Goal: Information Seeking & Learning: Learn about a topic

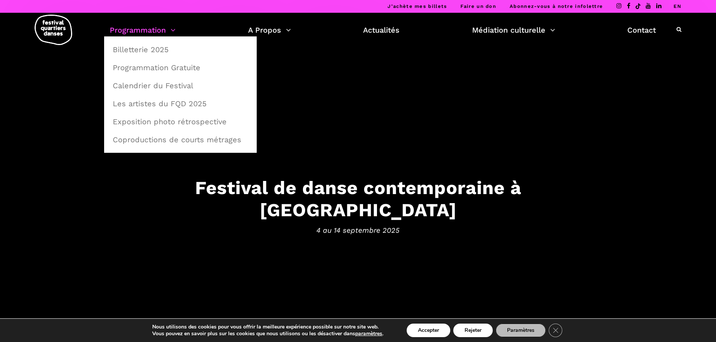
click at [153, 32] on link "Programmation" at bounding box center [143, 30] width 66 height 13
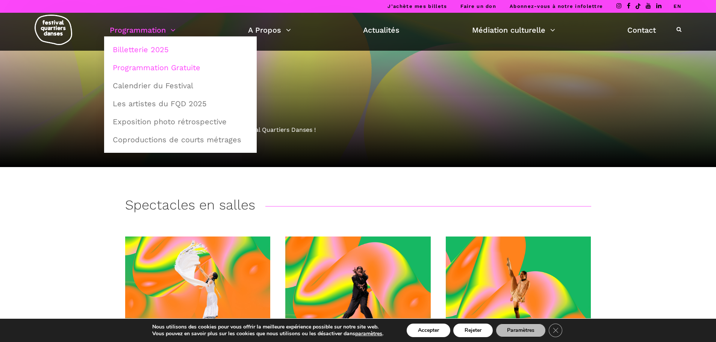
click at [153, 67] on link "Programmation Gratuite" at bounding box center [180, 67] width 144 height 17
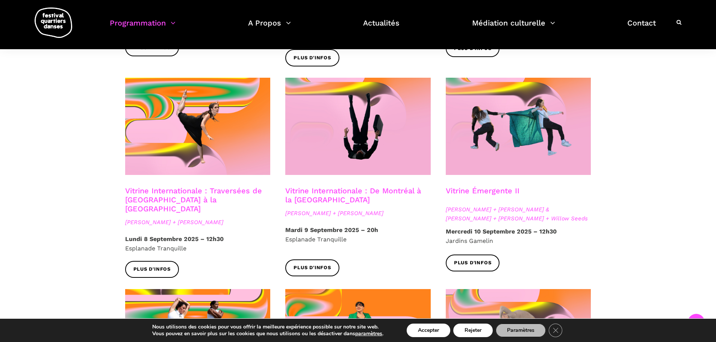
scroll to position [639, 0]
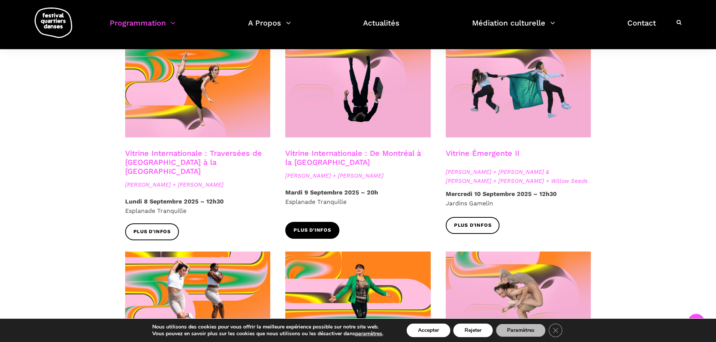
click at [310, 225] on link "Plus d'infos" at bounding box center [312, 230] width 54 height 17
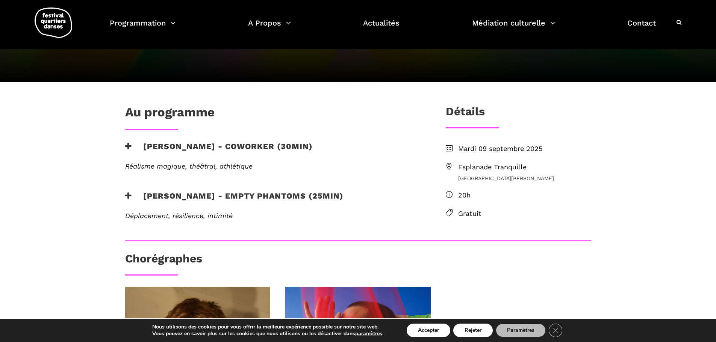
scroll to position [150, 0]
